Goal: Task Accomplishment & Management: Complete application form

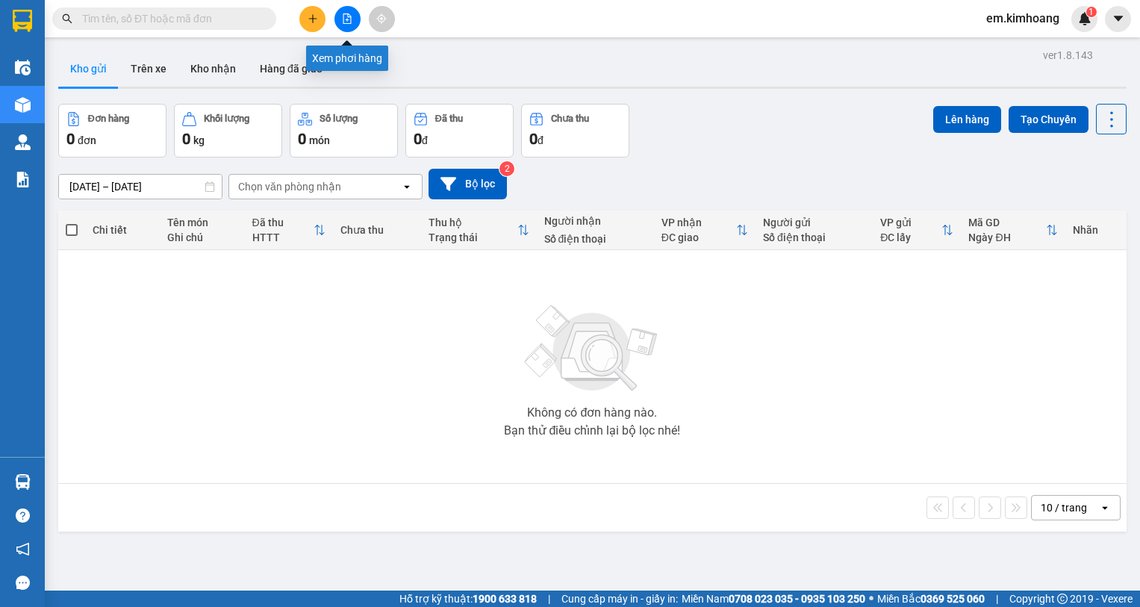
click at [348, 21] on icon "file-add" at bounding box center [347, 18] width 10 height 10
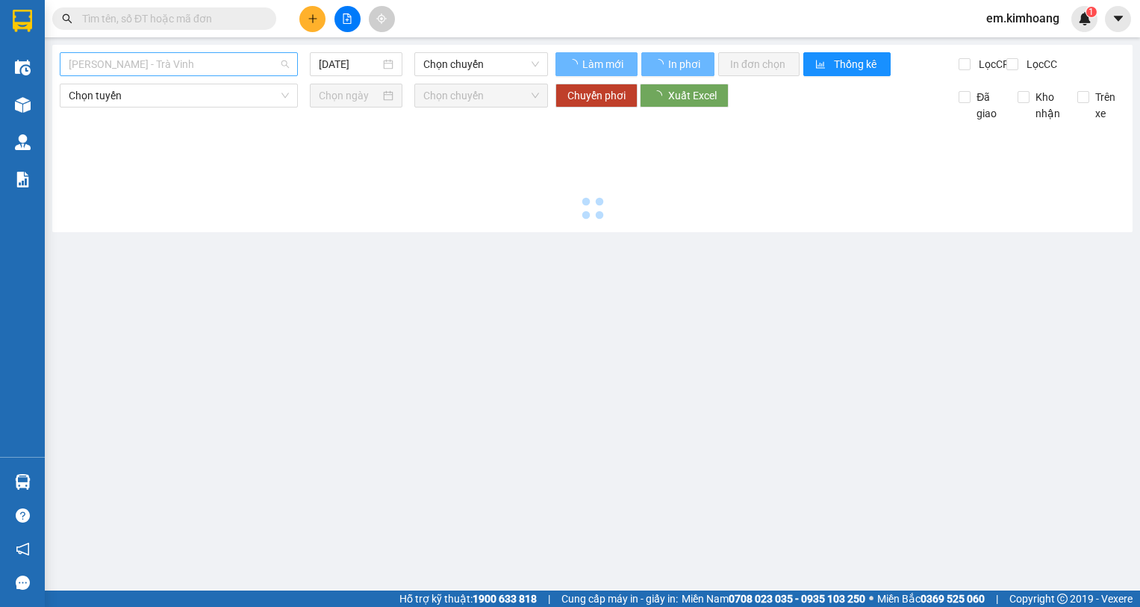
click at [247, 64] on span "[PERSON_NAME] - Trà Vinh" at bounding box center [179, 64] width 220 height 22
type input "[DATE]"
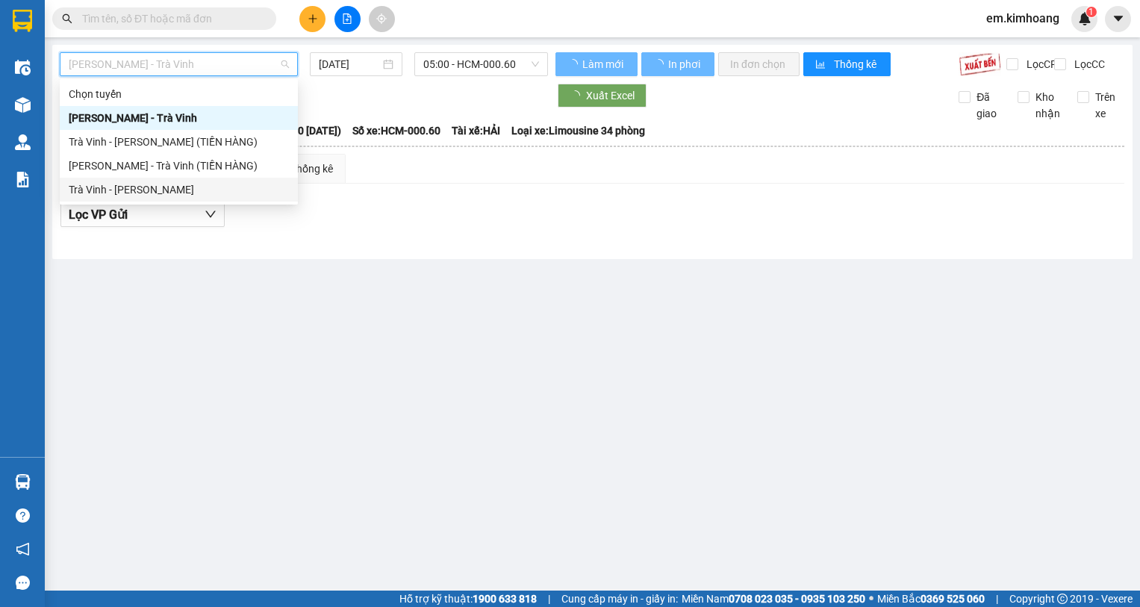
click at [245, 193] on div "Trà Vinh - [PERSON_NAME]" at bounding box center [179, 189] width 220 height 16
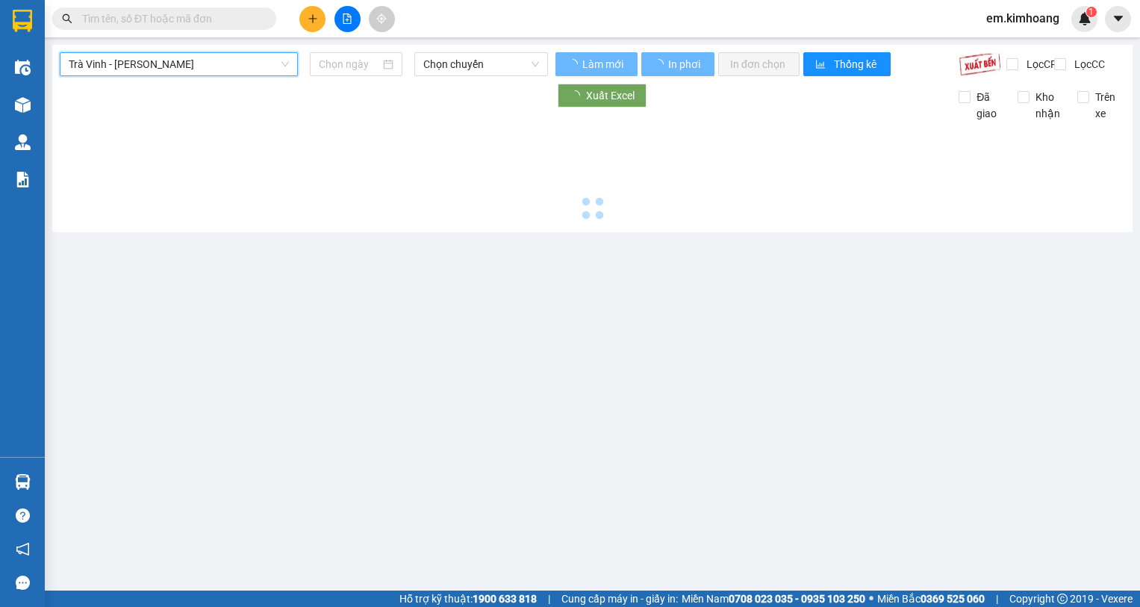
type input "[DATE]"
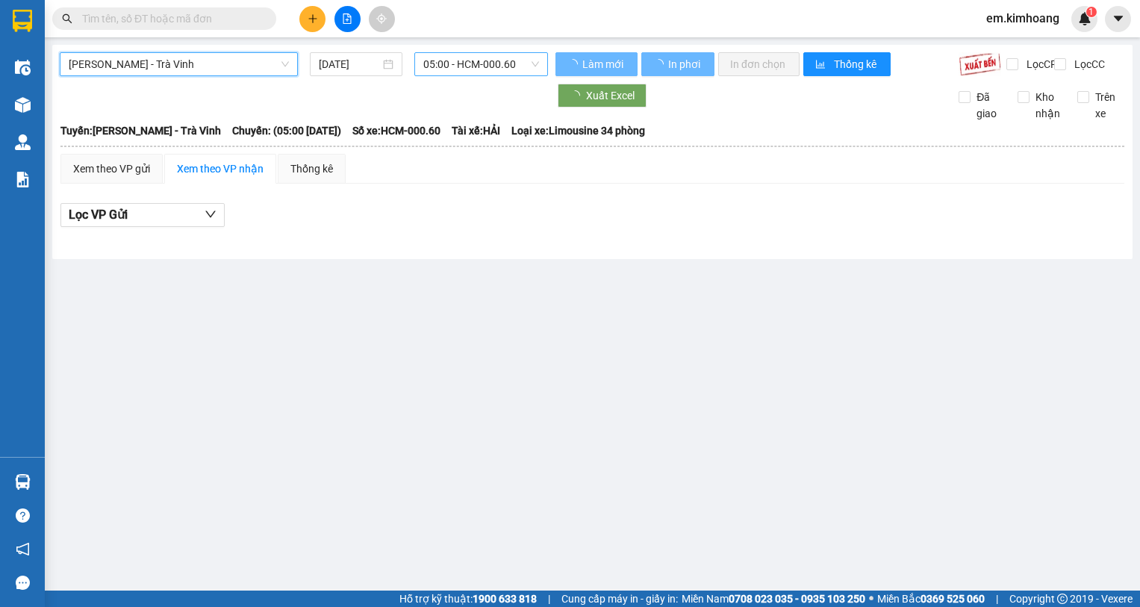
click at [475, 72] on span "05:00 - HCM-000.60" at bounding box center [481, 64] width 116 height 22
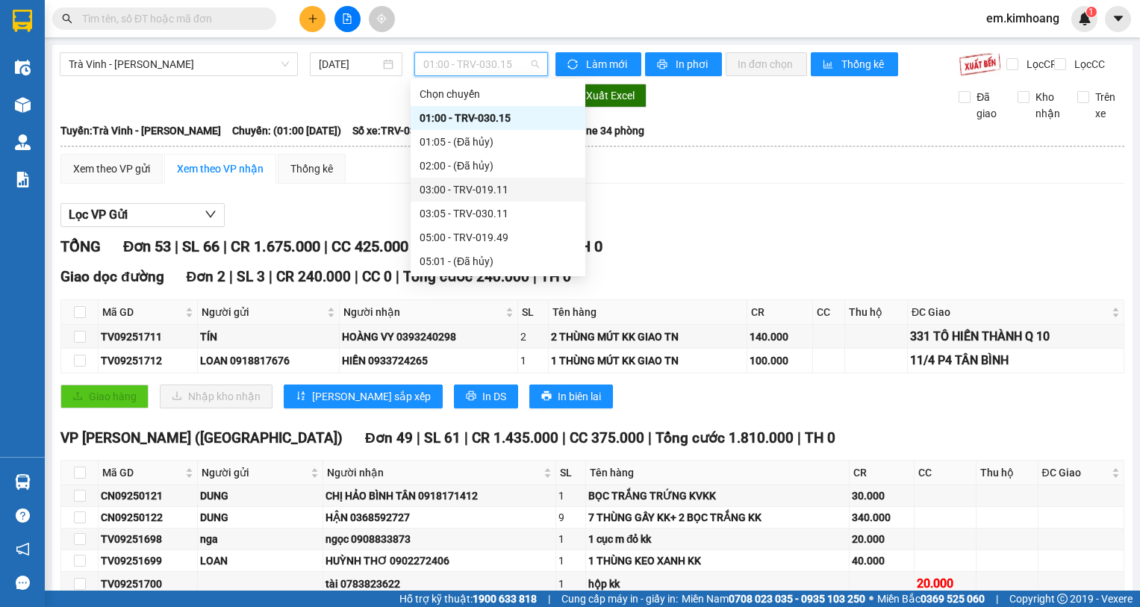
click at [441, 191] on div "03:00 - TRV-019.11" at bounding box center [498, 189] width 157 height 16
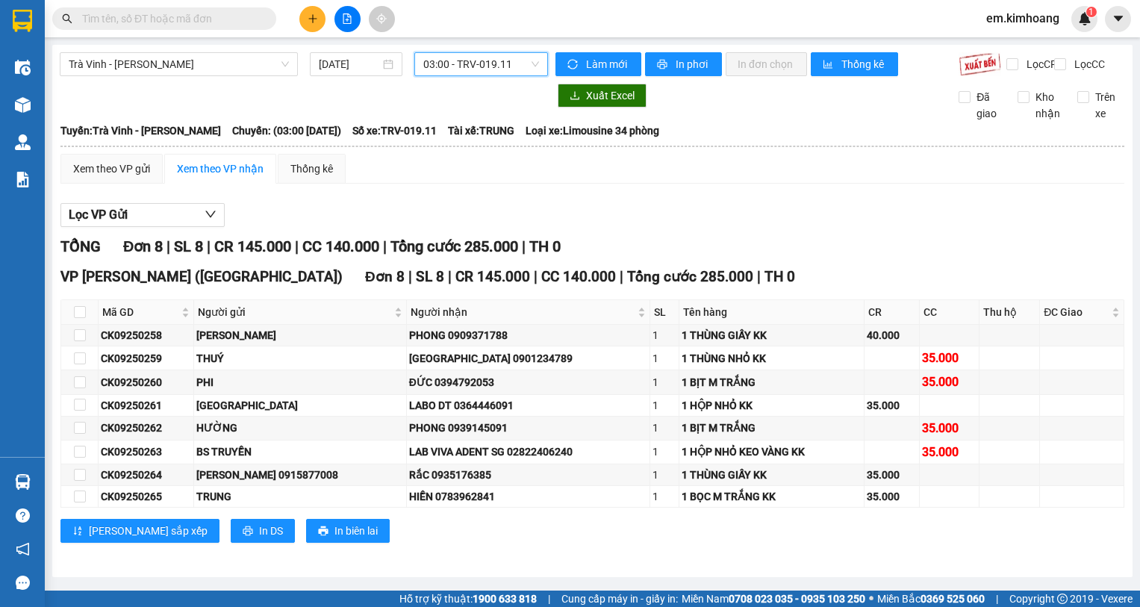
scroll to position [7, 0]
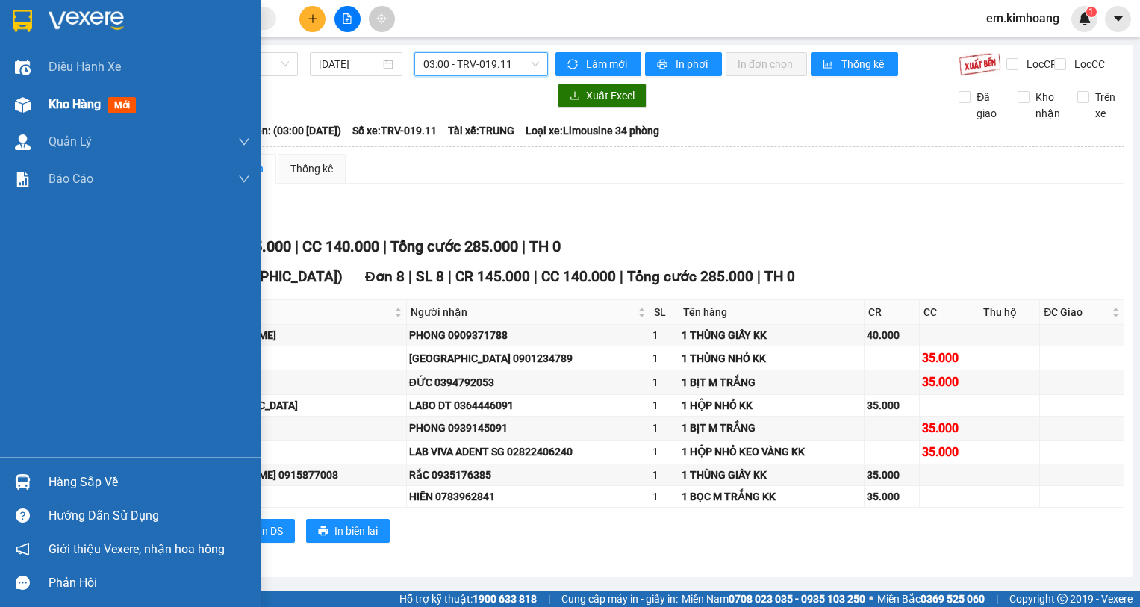
click at [57, 97] on div "Kho hàng mới" at bounding box center [150, 104] width 202 height 37
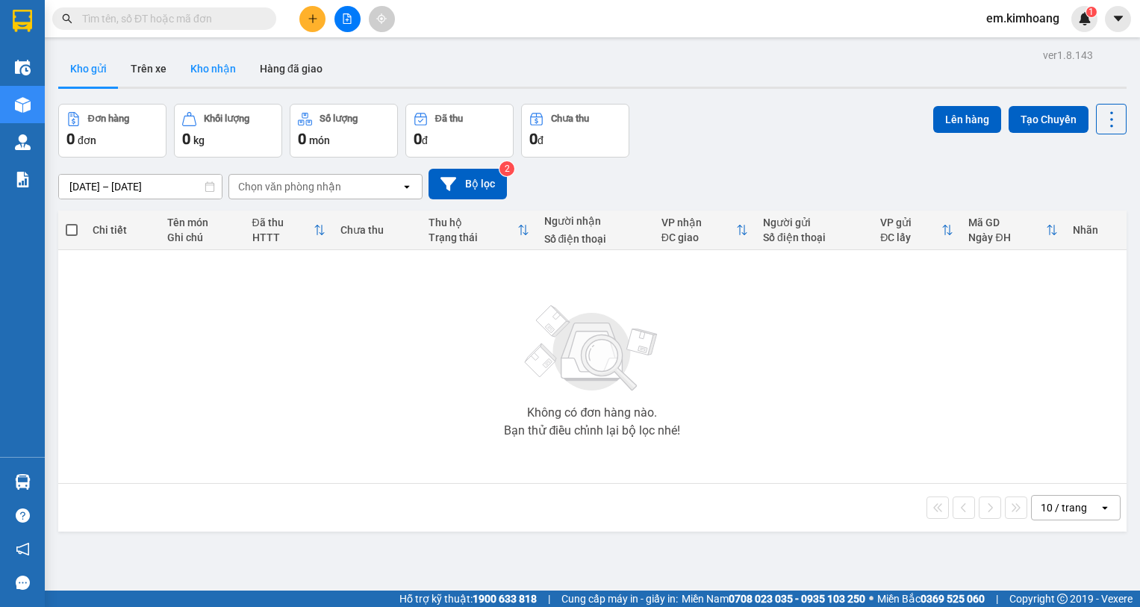
click at [215, 66] on button "Kho nhận" at bounding box center [212, 69] width 69 height 36
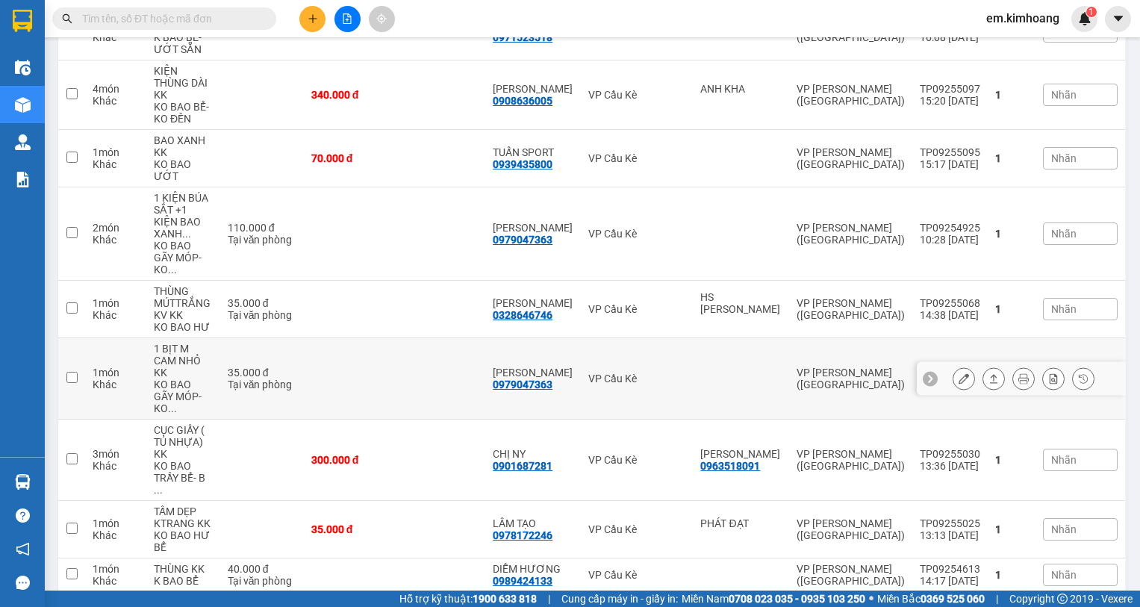
scroll to position [260, 0]
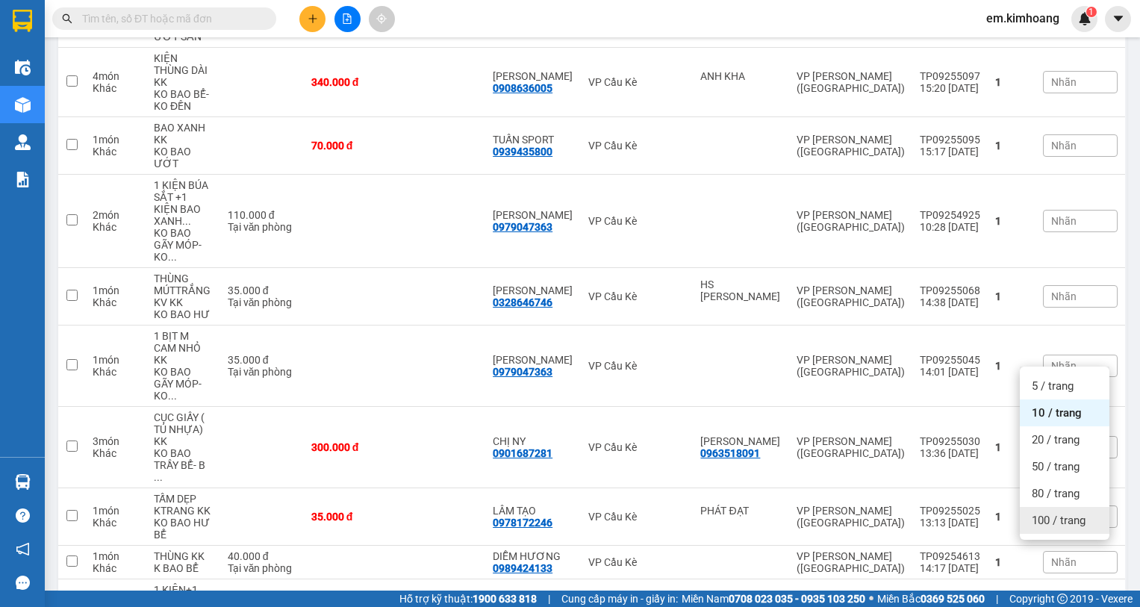
click at [1044, 512] on div "100 / trang" at bounding box center [1065, 520] width 90 height 27
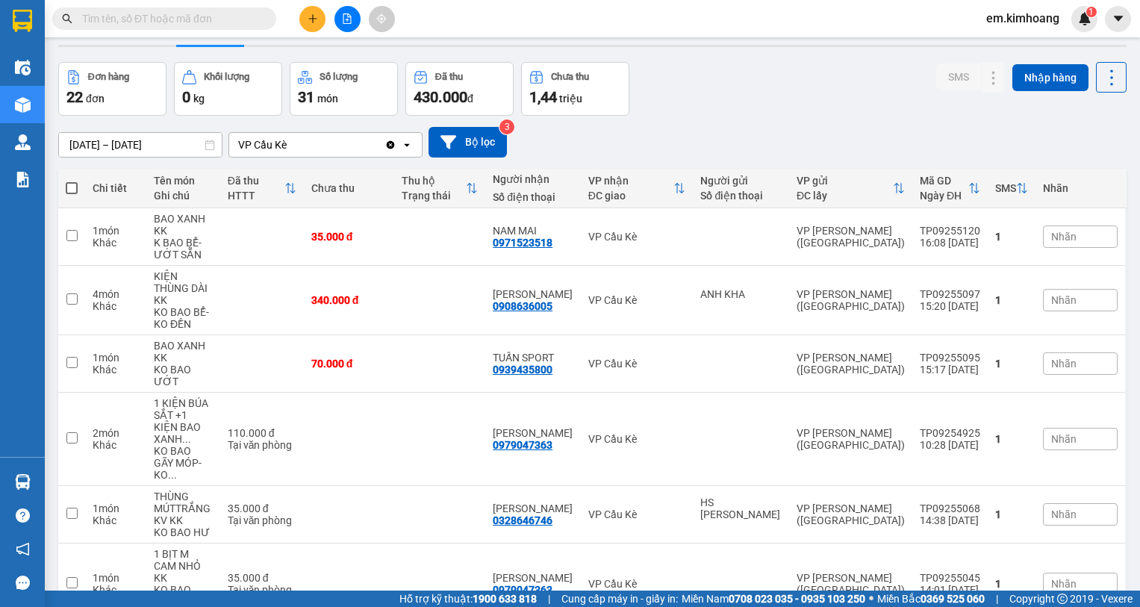
scroll to position [36, 0]
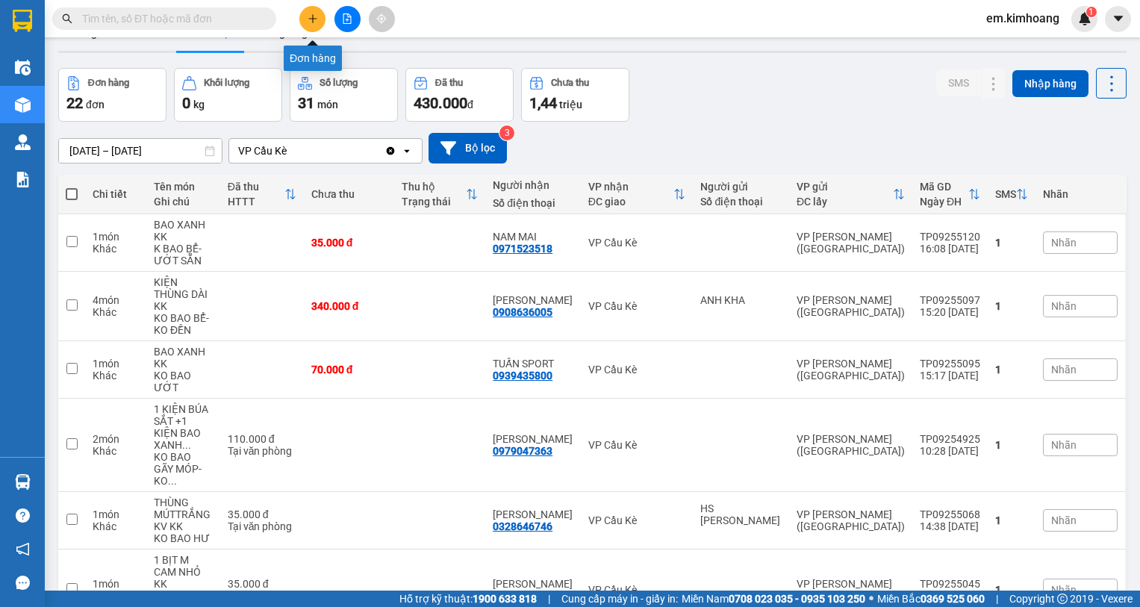
click at [316, 27] on button at bounding box center [312, 19] width 26 height 26
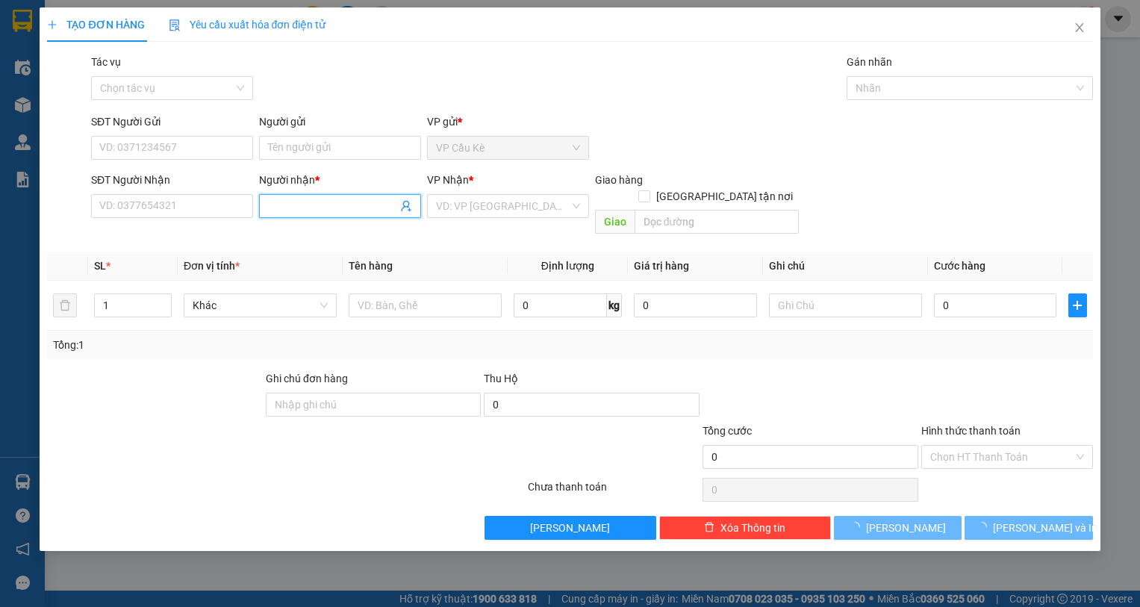
click at [344, 205] on input "Người nhận *" at bounding box center [332, 206] width 129 height 16
type input "LINH"
click at [202, 208] on input "SĐT Người Nhận" at bounding box center [172, 206] width 162 height 24
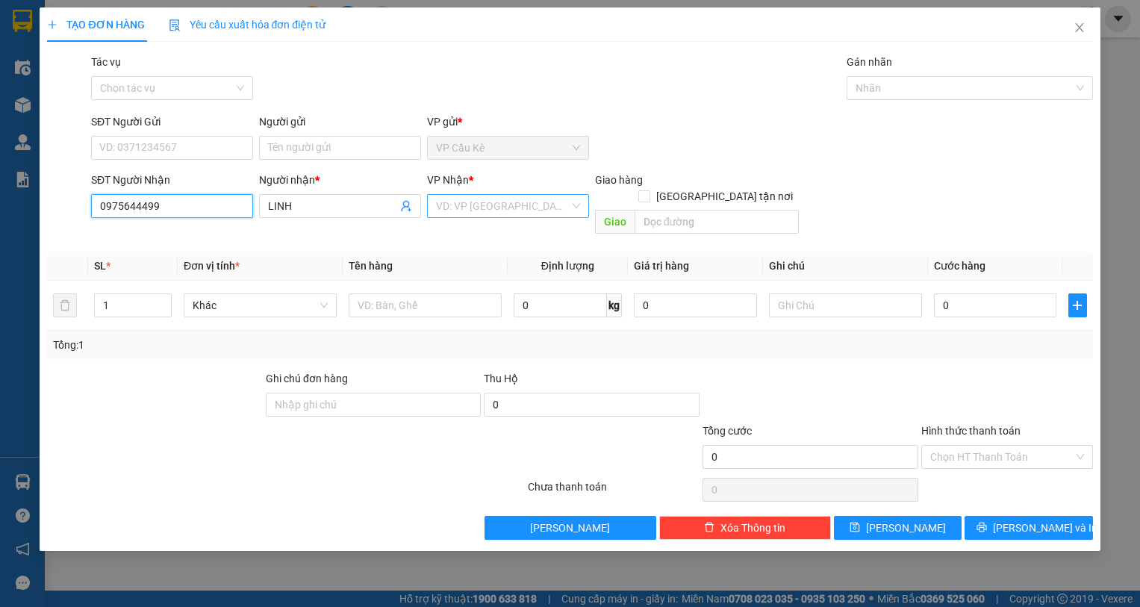
type input "0975644499"
drag, startPoint x: 514, startPoint y: 202, endPoint x: 511, endPoint y: 220, distance: 18.3
click at [515, 202] on input "search" at bounding box center [503, 206] width 134 height 22
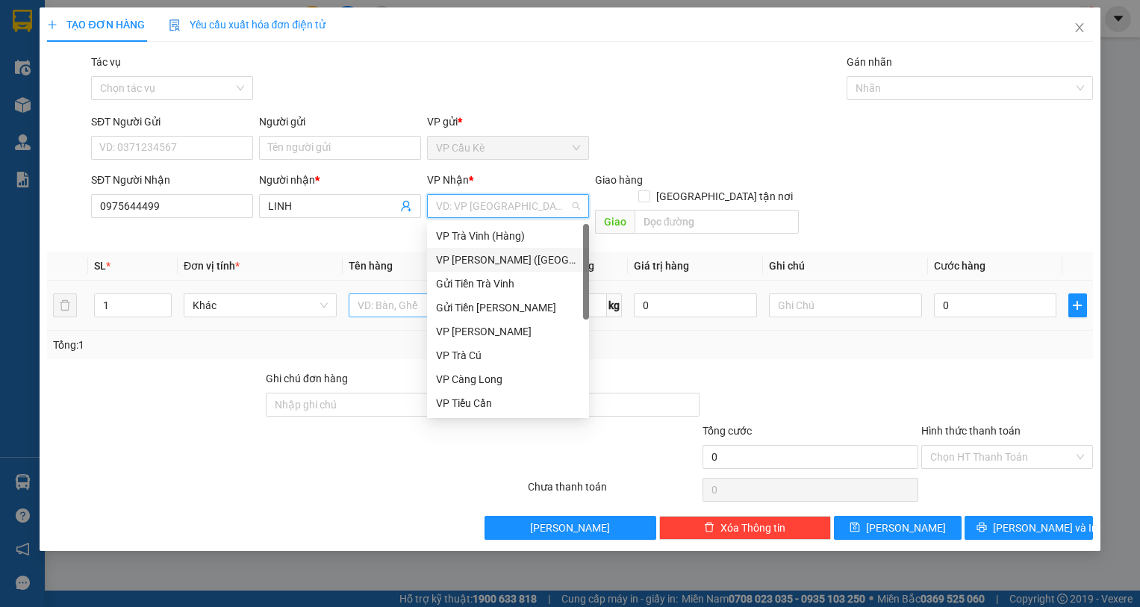
drag, startPoint x: 482, startPoint y: 261, endPoint x: 452, endPoint y: 282, distance: 37.1
click at [479, 270] on div "VP [PERSON_NAME] ([GEOGRAPHIC_DATA])" at bounding box center [508, 260] width 162 height 24
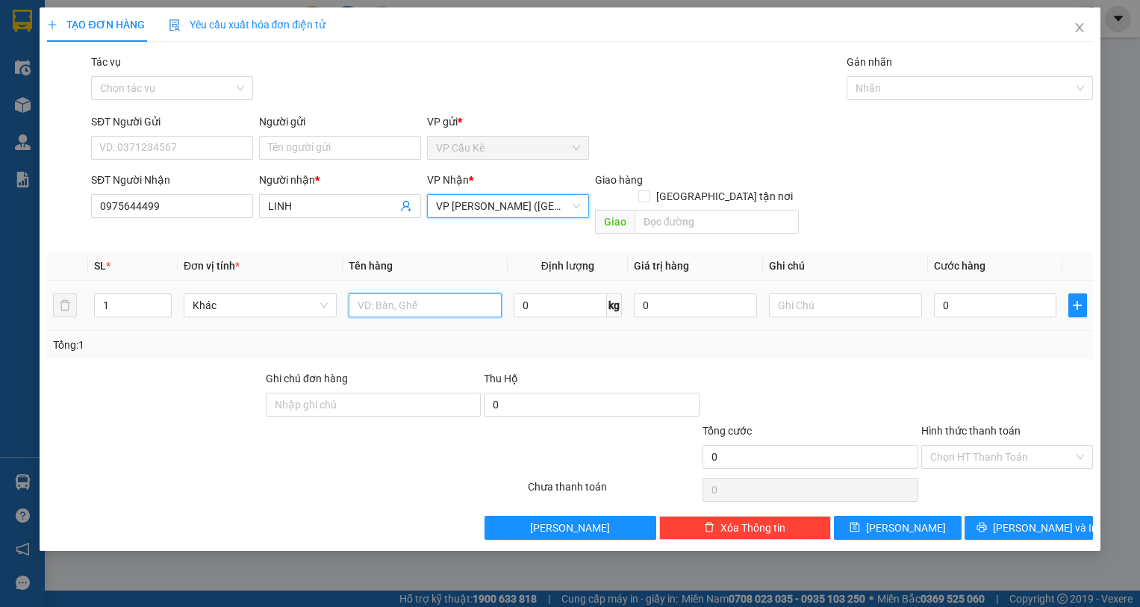
click at [372, 293] on input "text" at bounding box center [425, 305] width 153 height 24
type input "1 THÙNG GIẤY KK"
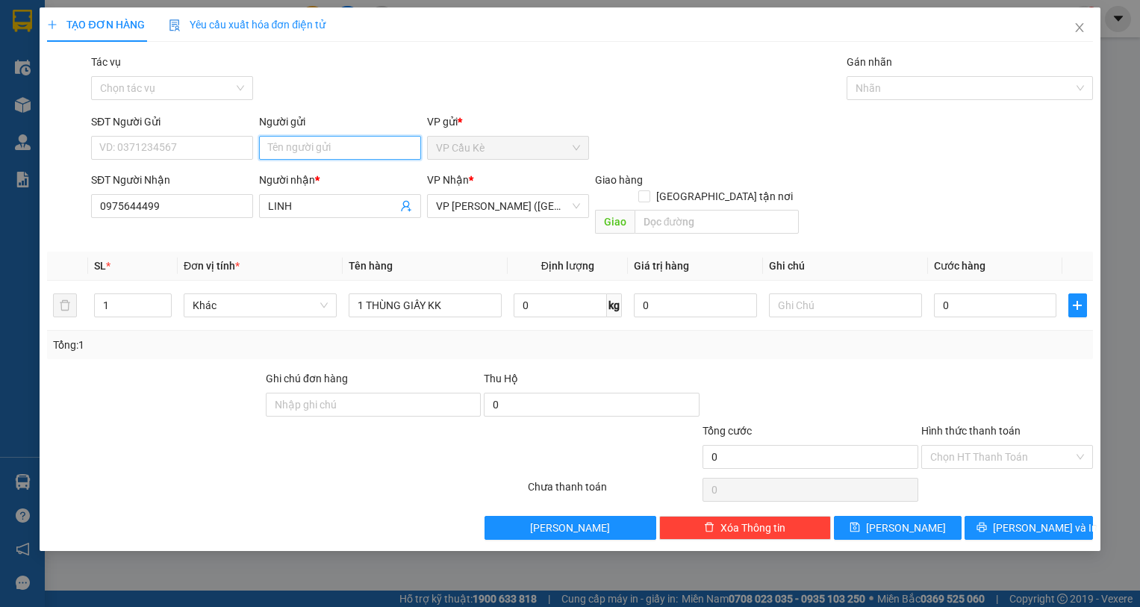
click at [352, 144] on input "Người gửi" at bounding box center [340, 148] width 162 height 24
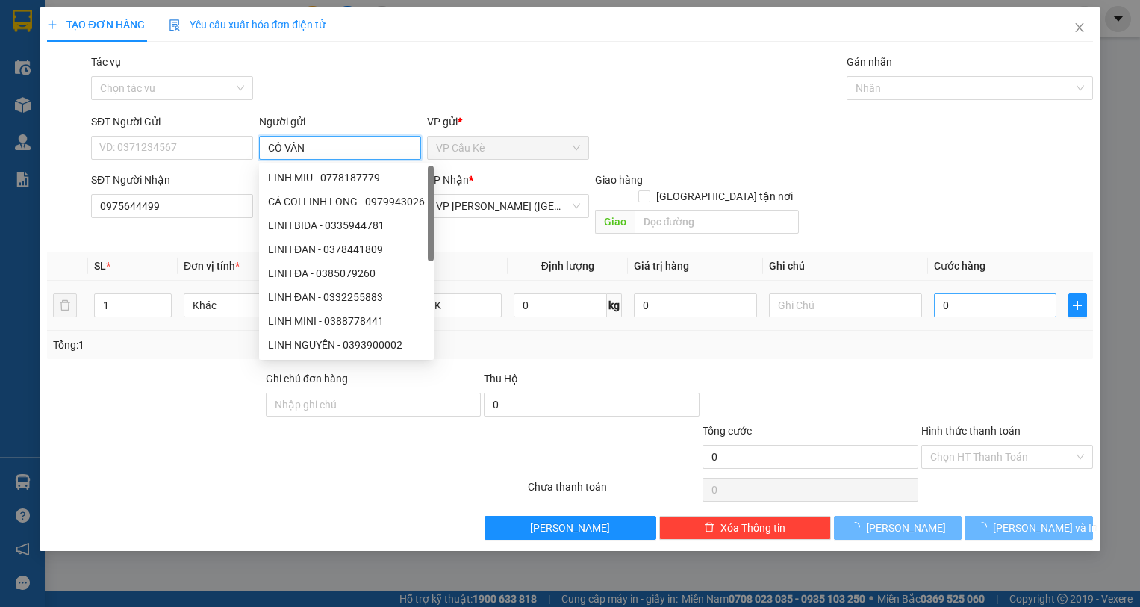
type input "CÔ VÂN"
click at [987, 297] on input "0" at bounding box center [995, 305] width 123 height 24
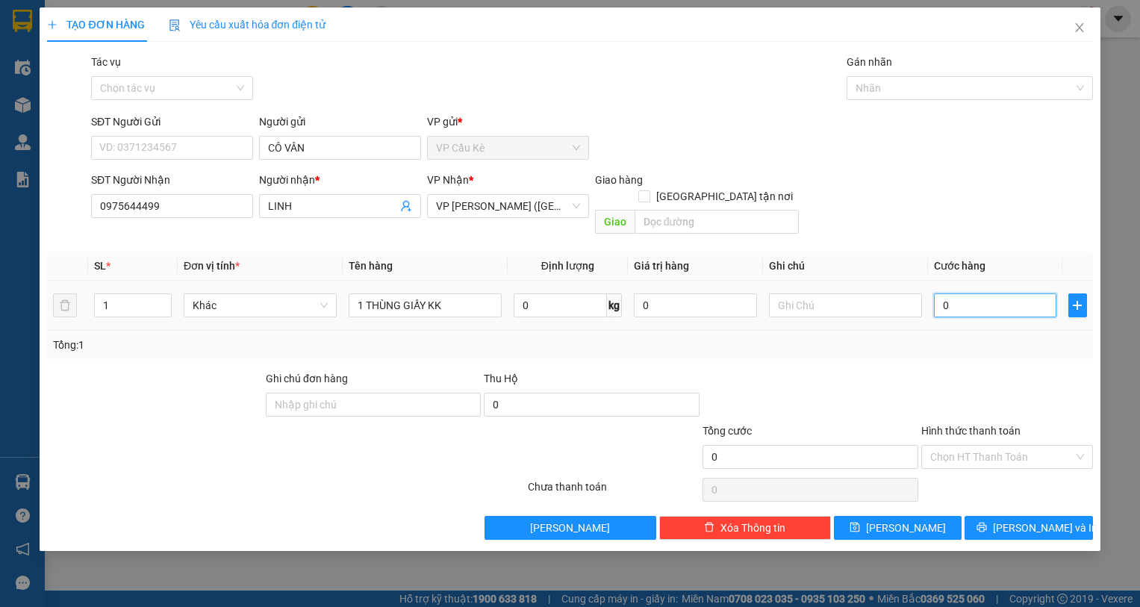
type input "4"
type input "40"
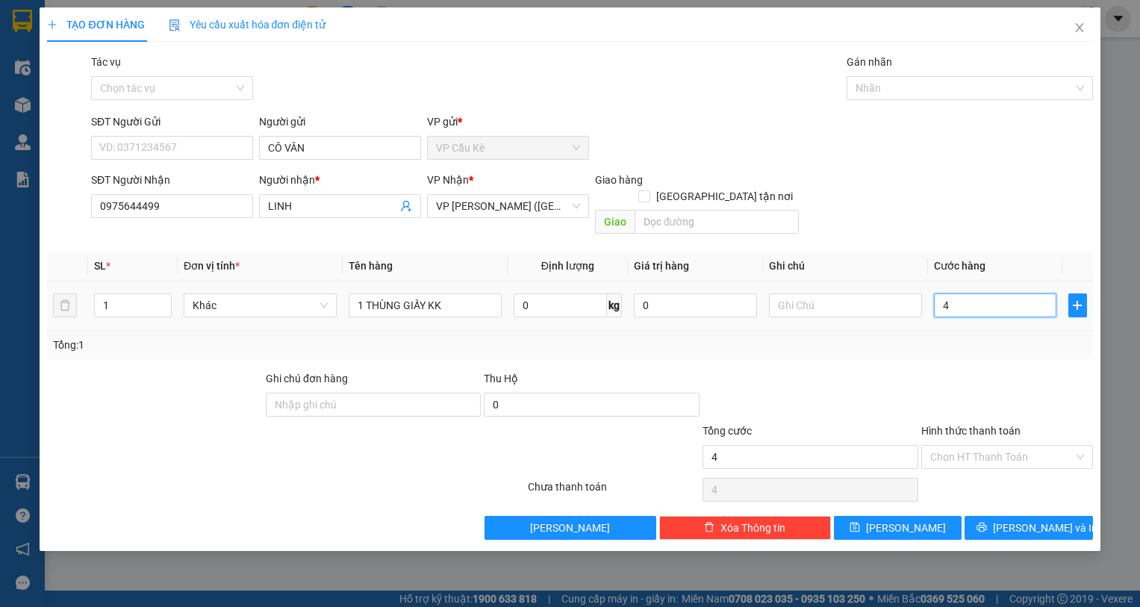
type input "40"
type input "40.000"
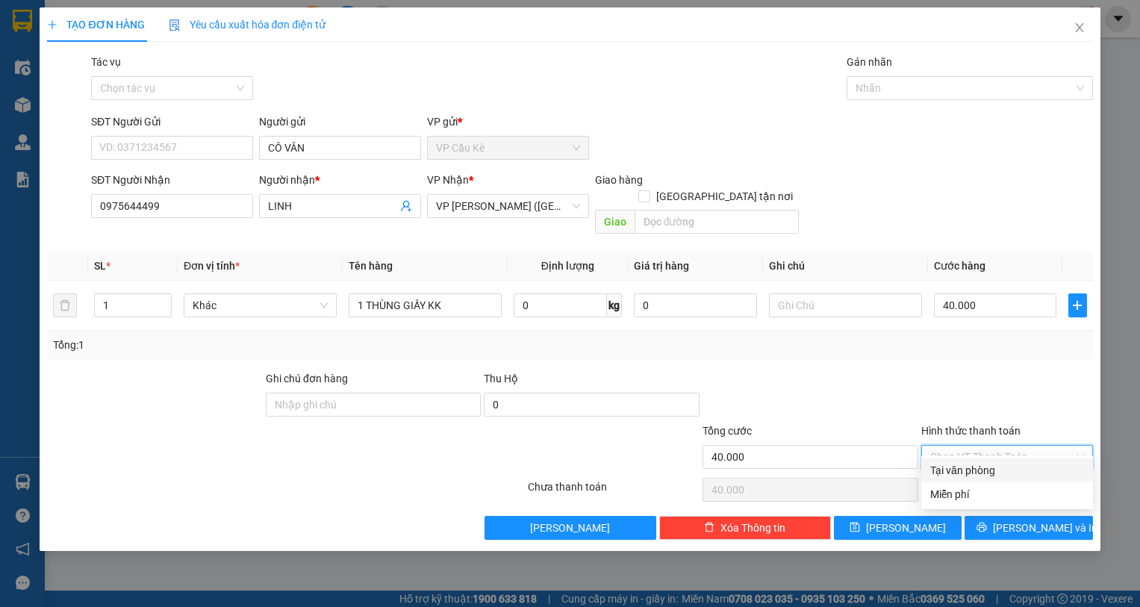
drag, startPoint x: 960, startPoint y: 434, endPoint x: 978, endPoint y: 467, distance: 37.8
click at [960, 446] on input "Hình thức thanh toán" at bounding box center [1001, 457] width 143 height 22
click at [979, 467] on div "Tại văn phòng" at bounding box center [1007, 470] width 154 height 16
type input "0"
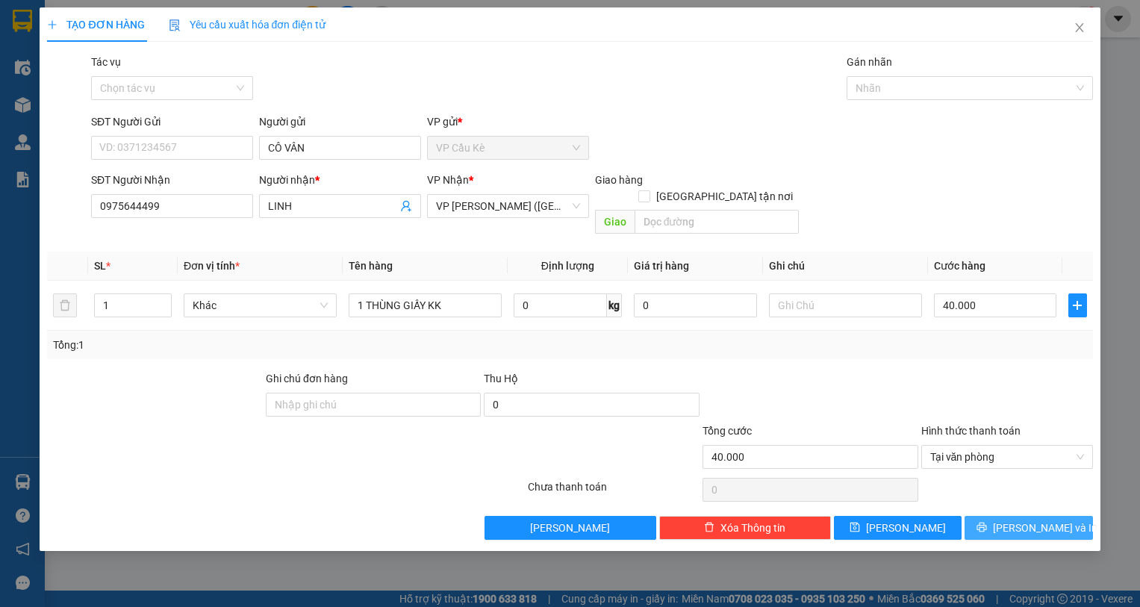
drag, startPoint x: 992, startPoint y: 506, endPoint x: 974, endPoint y: 508, distance: 18.1
click at [994, 516] on button "[PERSON_NAME] và In" at bounding box center [1029, 528] width 128 height 24
drag, startPoint x: 1038, startPoint y: 511, endPoint x: 617, endPoint y: 300, distance: 471.2
click at [1036, 520] on span "[PERSON_NAME] và In" at bounding box center [1045, 528] width 105 height 16
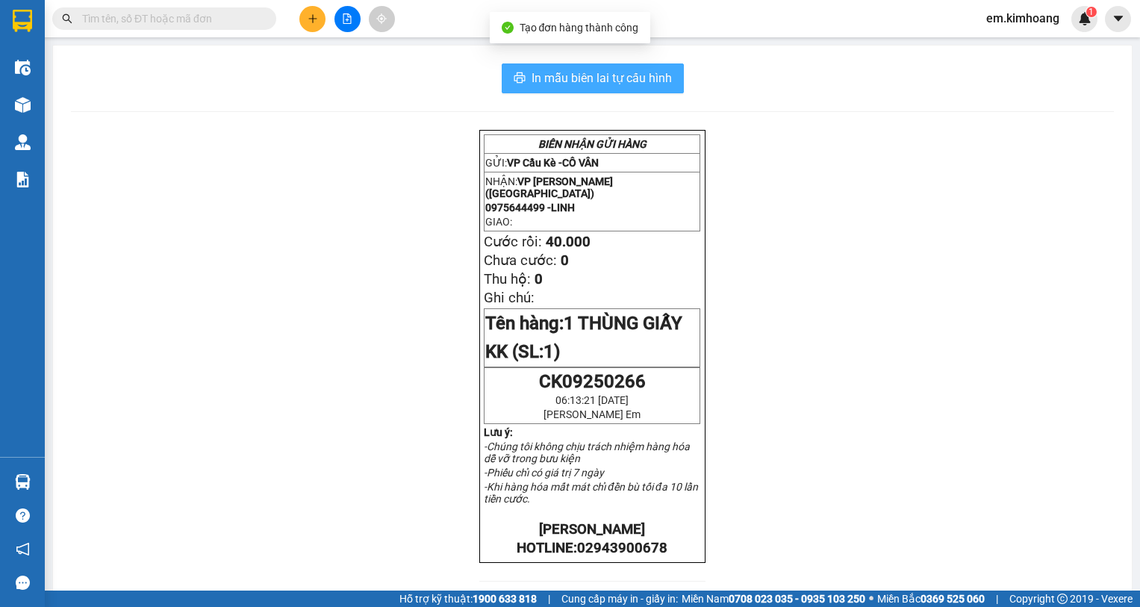
drag, startPoint x: 559, startPoint y: 72, endPoint x: 592, endPoint y: 125, distance: 63.0
click at [562, 72] on span "In mẫu biên lai tự cấu hình" at bounding box center [602, 78] width 140 height 19
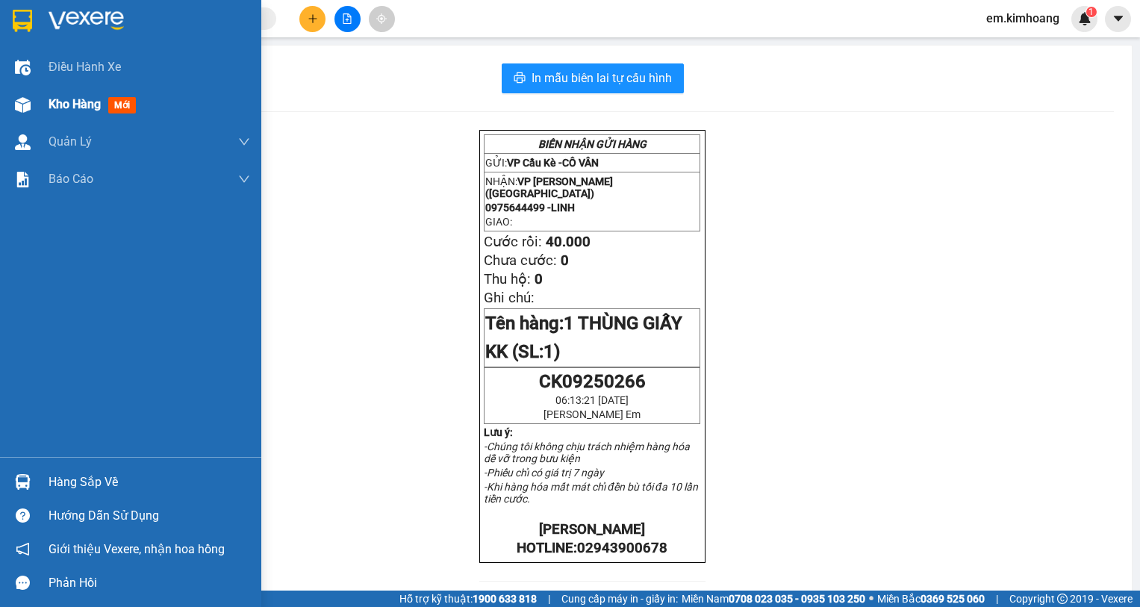
click at [84, 99] on span "Kho hàng" at bounding box center [75, 104] width 52 height 14
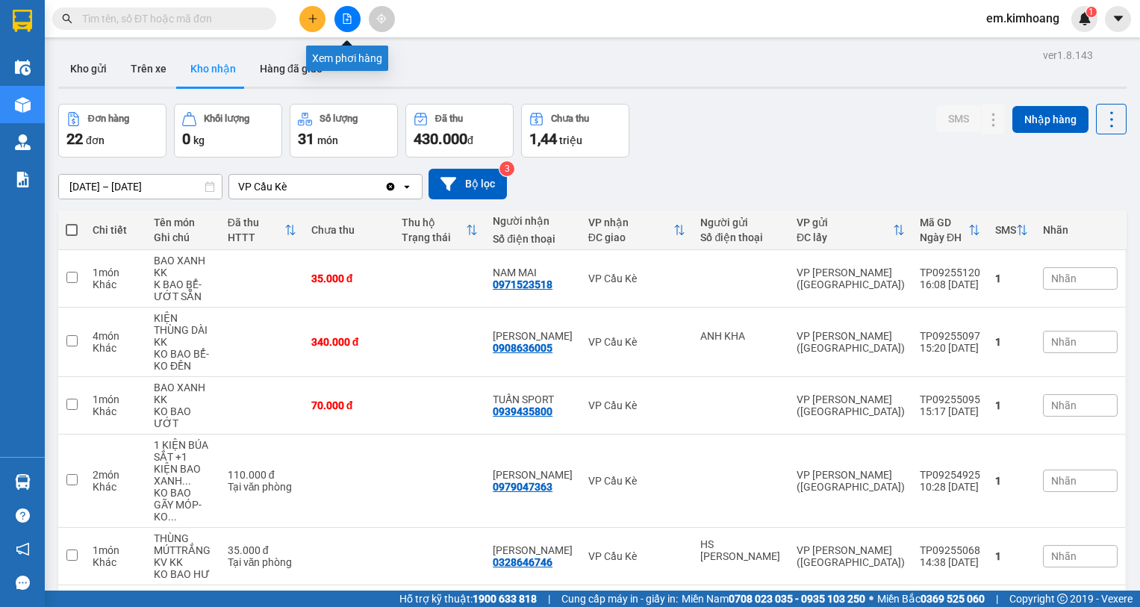
drag, startPoint x: 346, startPoint y: 23, endPoint x: 369, endPoint y: 43, distance: 30.1
click at [348, 25] on button at bounding box center [348, 19] width 26 height 26
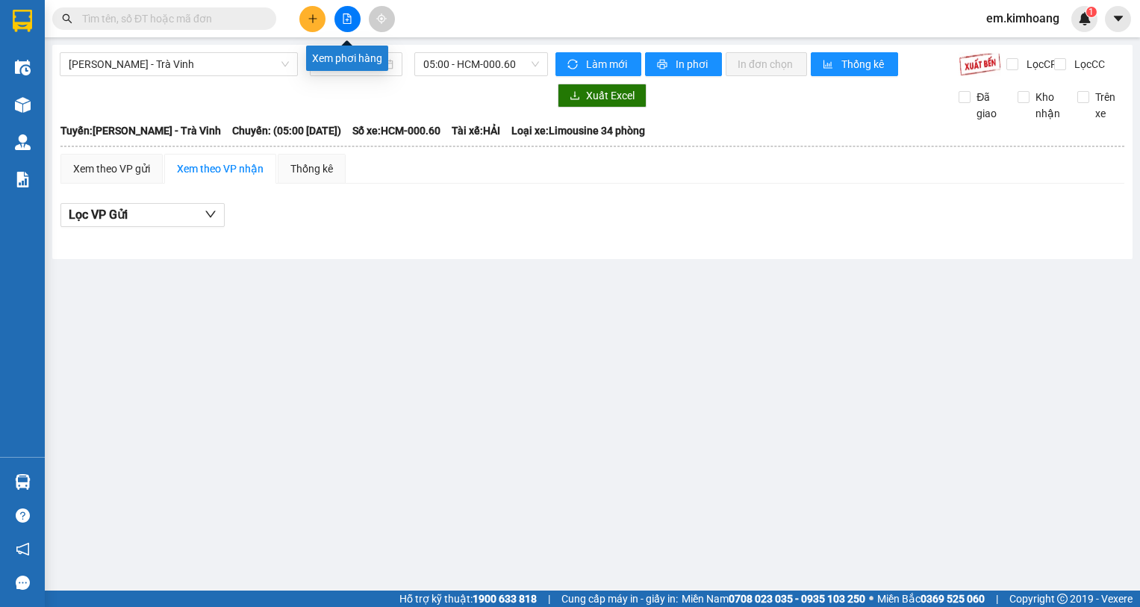
click at [346, 22] on icon "file-add" at bounding box center [347, 18] width 10 height 10
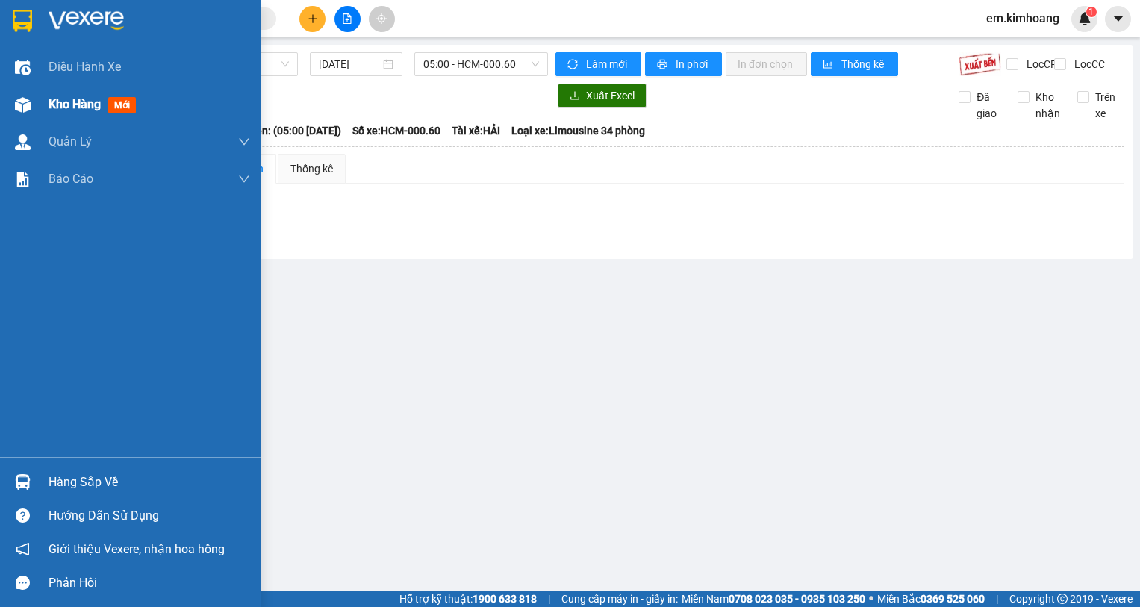
drag, startPoint x: 78, startPoint y: 99, endPoint x: 89, endPoint y: 102, distance: 10.9
click at [89, 102] on span "Kho hàng" at bounding box center [75, 104] width 52 height 14
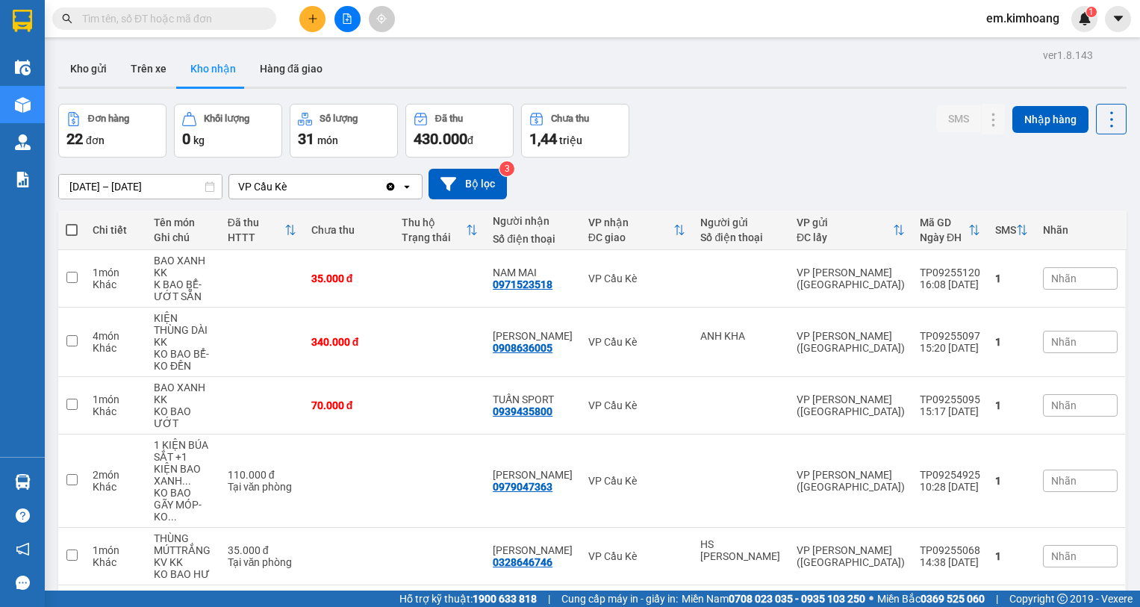
drag, startPoint x: 85, startPoint y: 61, endPoint x: 155, endPoint y: 93, distance: 76.5
click at [87, 63] on button "Kho gửi" at bounding box center [88, 69] width 60 height 36
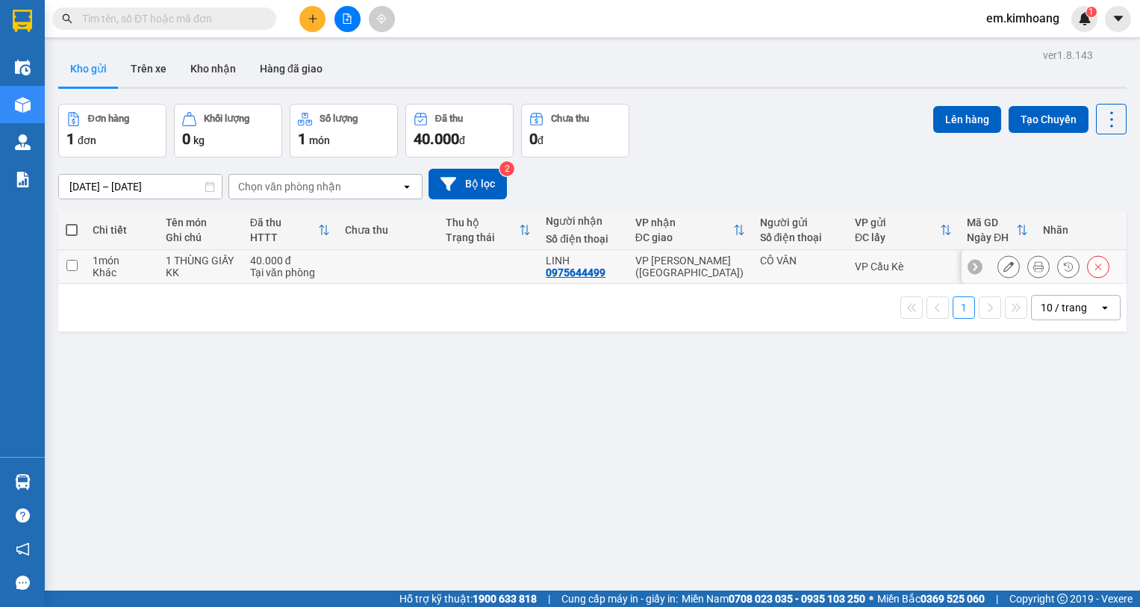
click at [472, 268] on td at bounding box center [488, 267] width 101 height 34
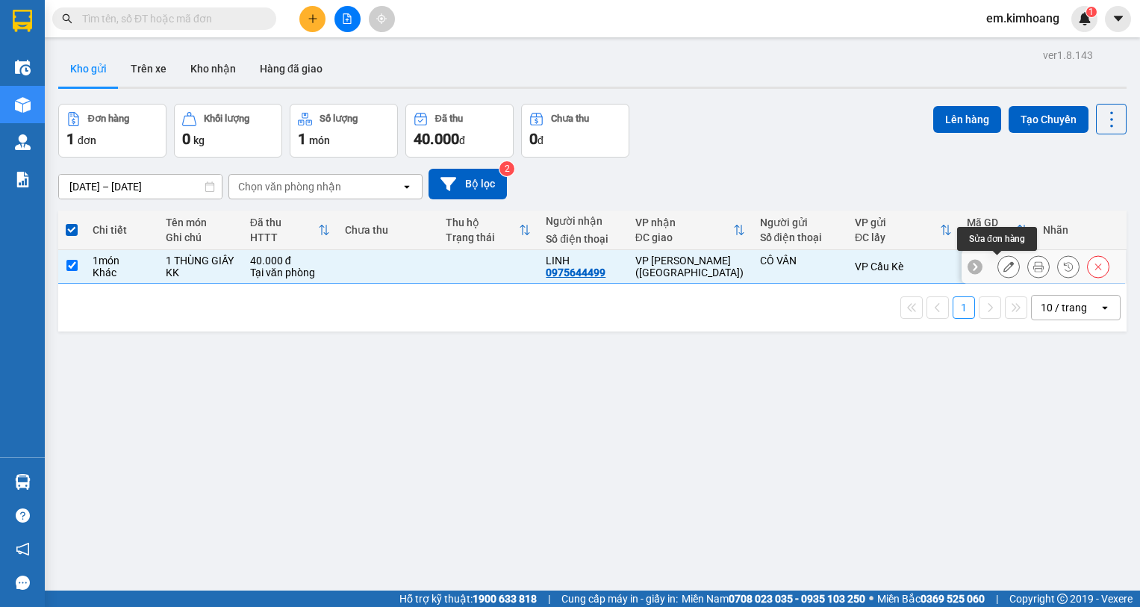
click at [1004, 267] on icon at bounding box center [1009, 266] width 10 height 10
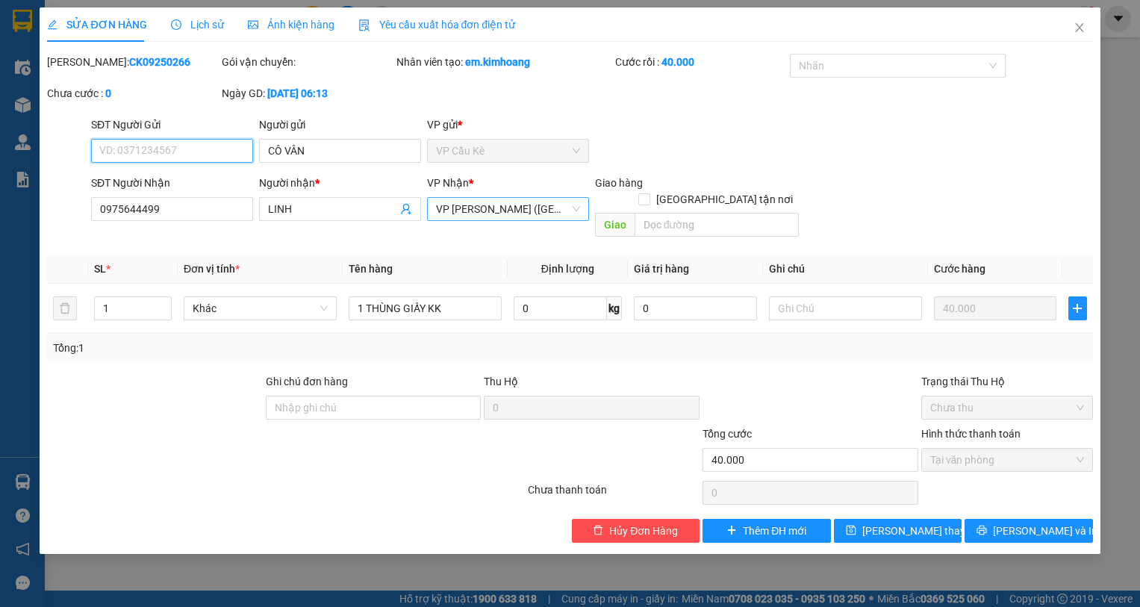
click at [550, 201] on span "VP [PERSON_NAME] ([GEOGRAPHIC_DATA])" at bounding box center [508, 209] width 144 height 22
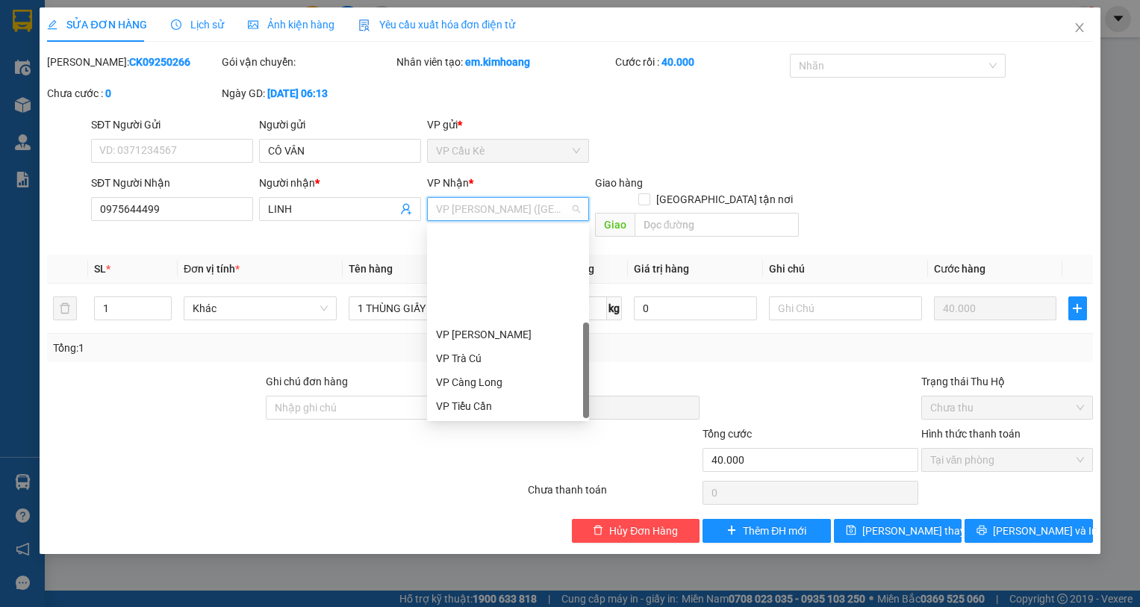
click at [497, 470] on div "VP [GEOGRAPHIC_DATA]" at bounding box center [508, 478] width 144 height 16
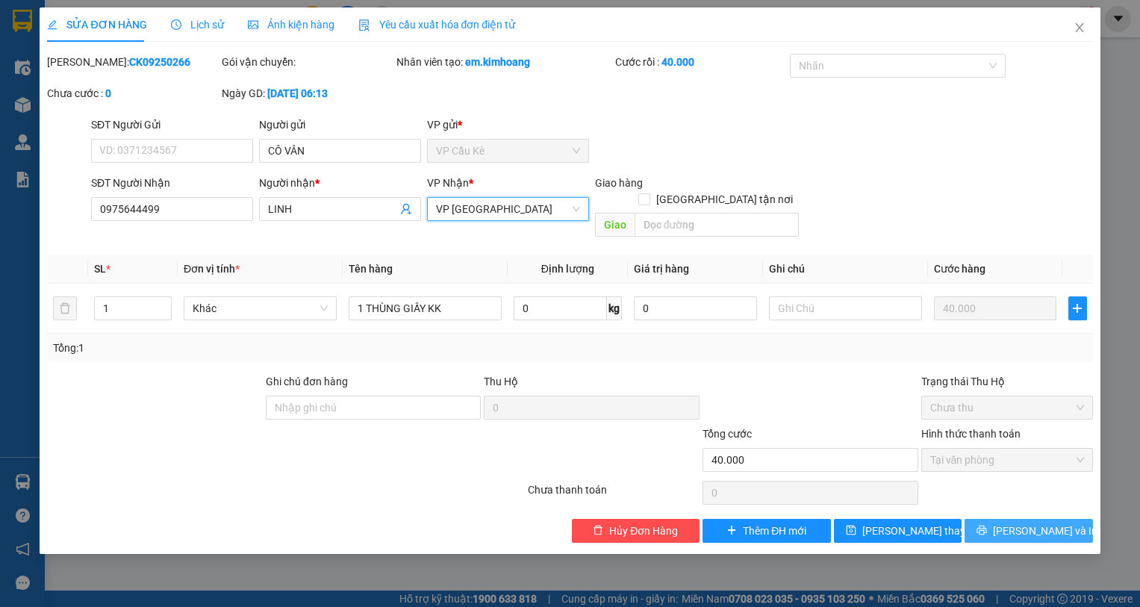
click at [989, 519] on button "[PERSON_NAME] và In" at bounding box center [1029, 531] width 128 height 24
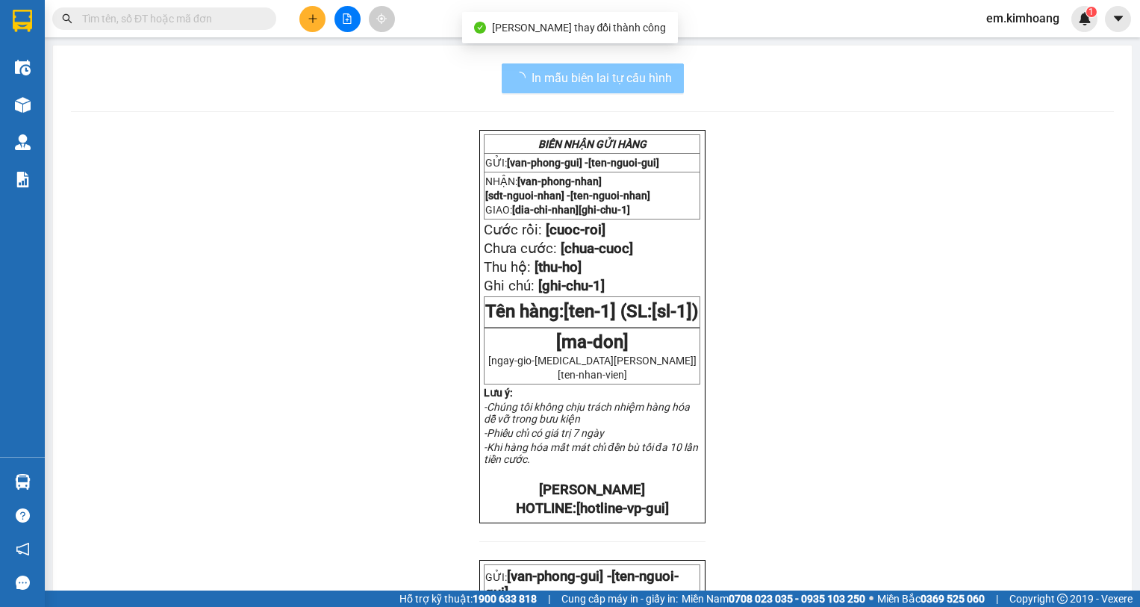
click at [617, 73] on span "In mẫu biên lai tự cấu hình" at bounding box center [602, 78] width 140 height 19
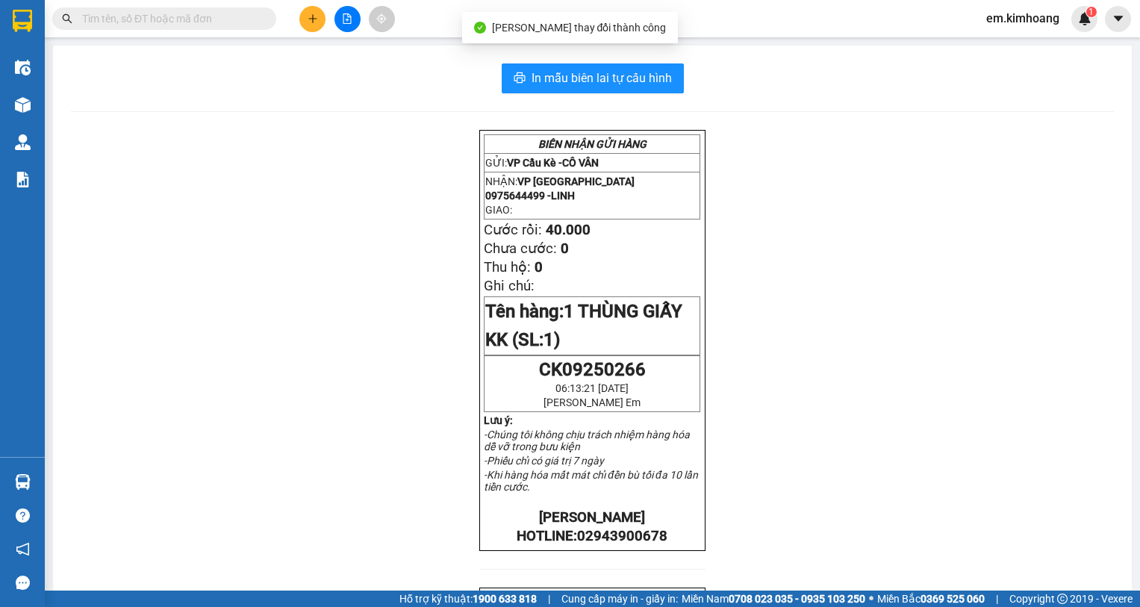
click at [875, 182] on div "BIÊN NHẬN GỬI HÀNG GỬI: VP Cầu Kè - CÔ VÂN NHẬN: VP [GEOGRAPHIC_DATA] 097564449…" at bounding box center [592, 540] width 1043 height 821
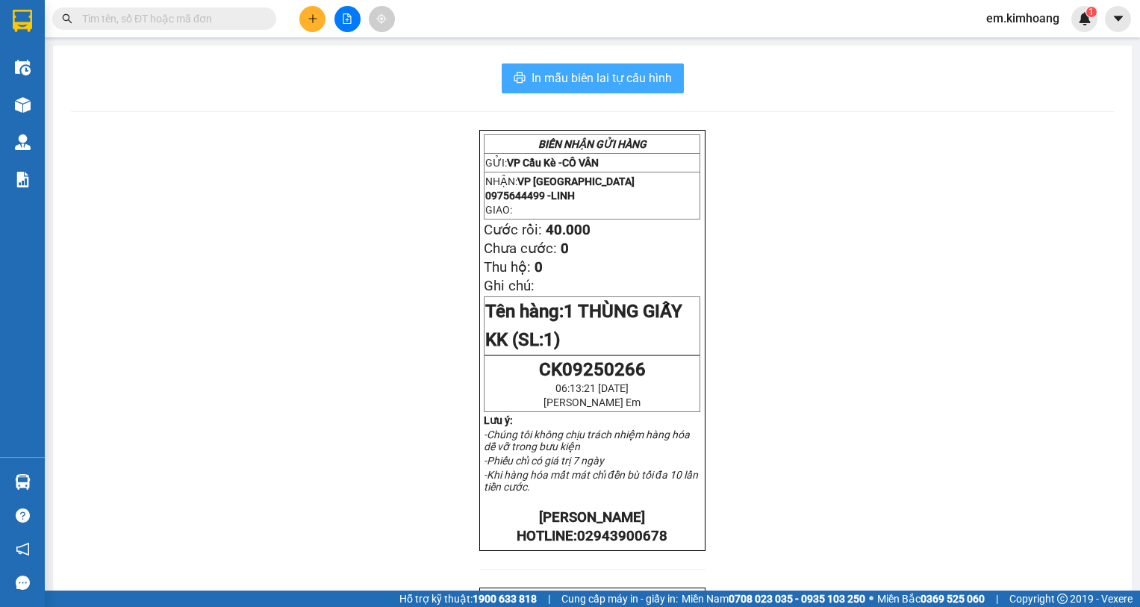
click at [600, 77] on span "In mẫu biên lai tự cấu hình" at bounding box center [602, 78] width 140 height 19
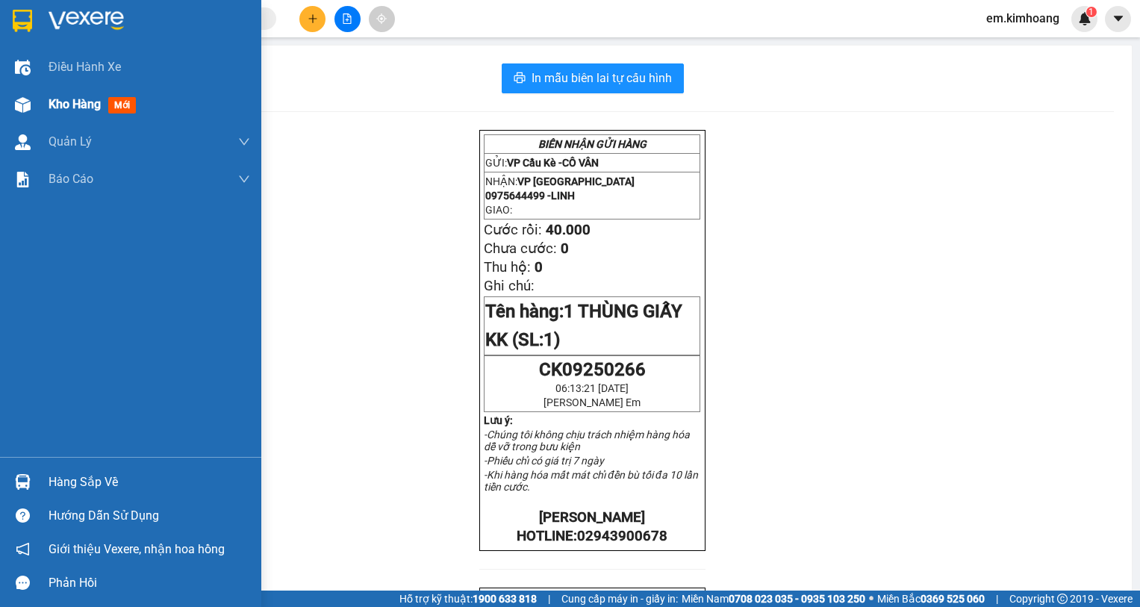
click at [53, 102] on span "Kho hàng" at bounding box center [75, 104] width 52 height 14
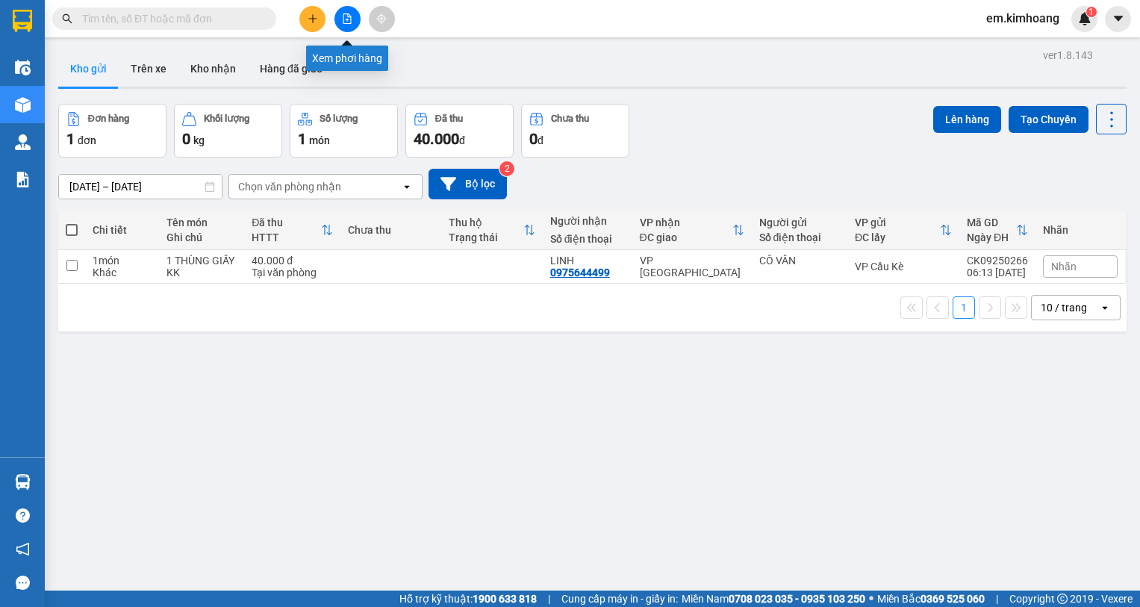
click at [340, 24] on button at bounding box center [348, 19] width 26 height 26
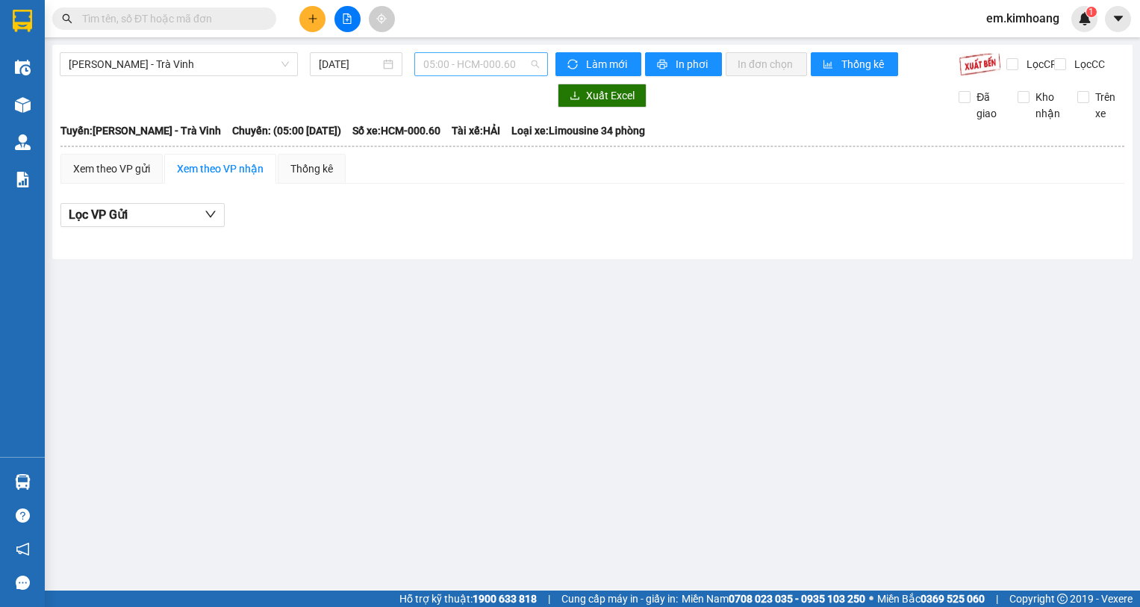
click at [481, 57] on span "05:00 - HCM-000.60" at bounding box center [481, 64] width 116 height 22
drag, startPoint x: 228, startPoint y: 55, endPoint x: 226, endPoint y: 85, distance: 30.8
click at [228, 60] on span "[PERSON_NAME] - Trà Vinh" at bounding box center [179, 64] width 220 height 22
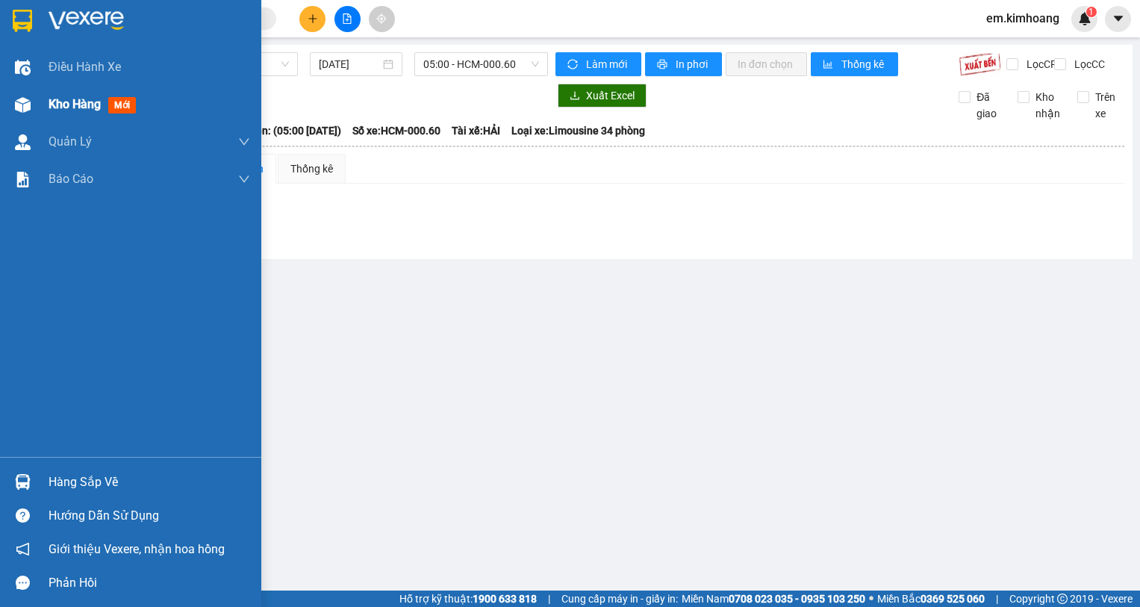
click at [46, 106] on div "Kho hàng mới" at bounding box center [130, 104] width 261 height 37
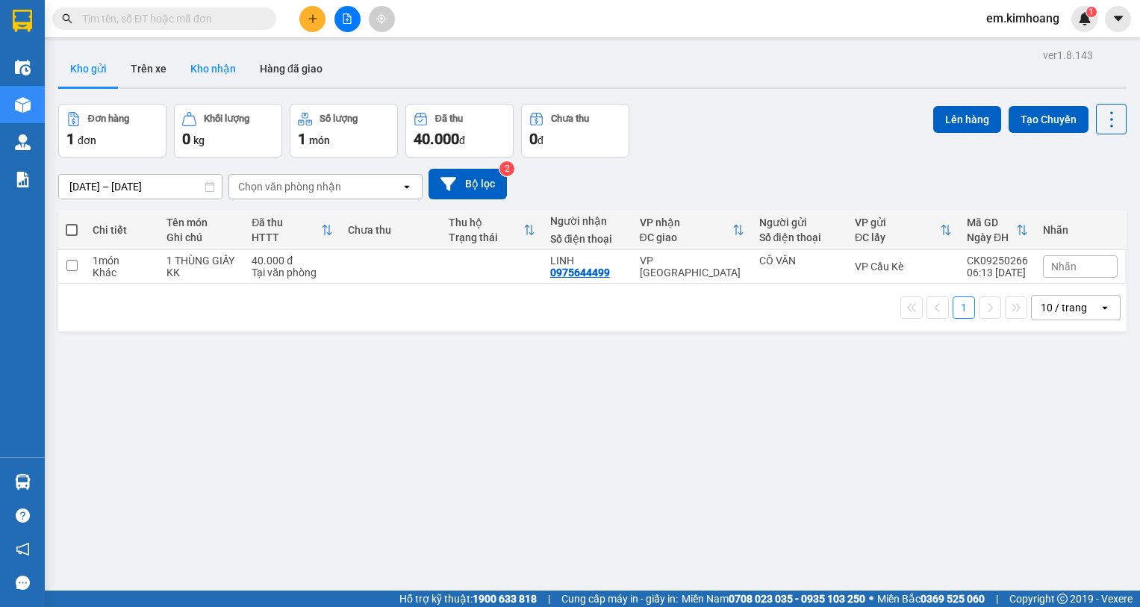
click at [196, 68] on button "Kho nhận" at bounding box center [212, 69] width 69 height 36
